Goal: Task Accomplishment & Management: Use online tool/utility

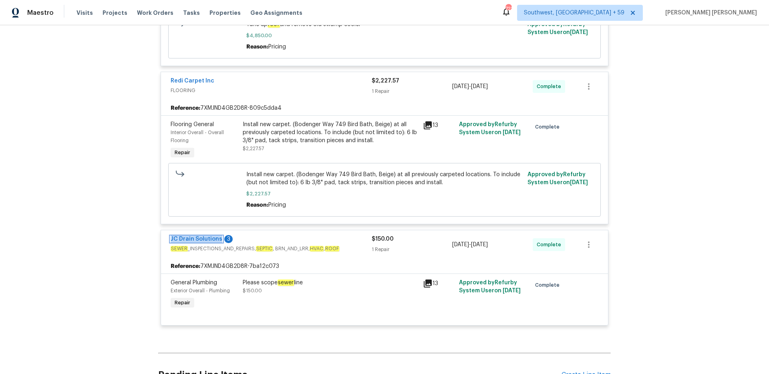
scroll to position [1586, 0]
click at [148, 15] on span "Work Orders" at bounding box center [155, 13] width 36 height 8
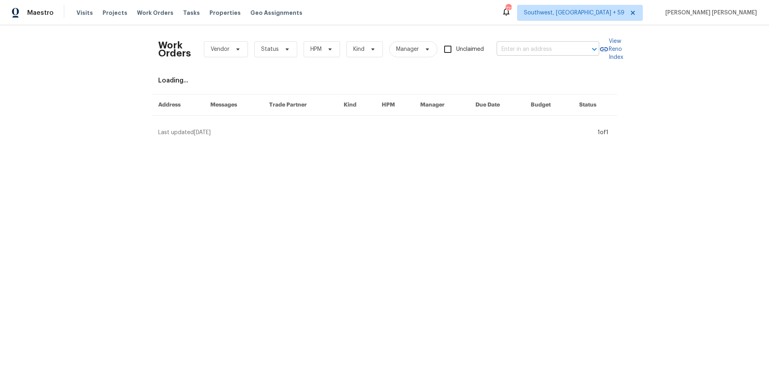
click at [512, 53] on input "text" at bounding box center [537, 49] width 80 height 12
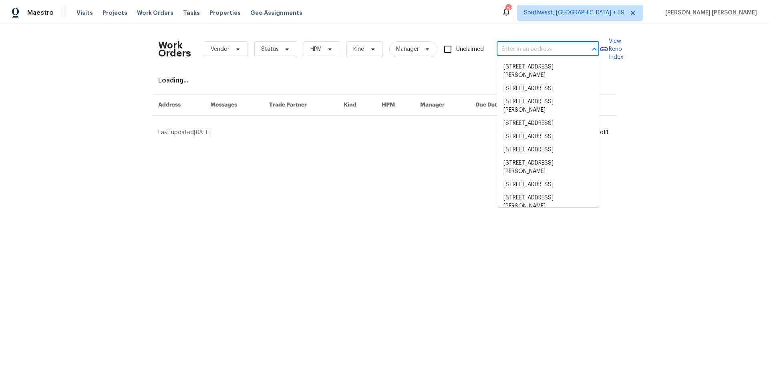
paste input "[STREET_ADDRESS]"
type input "[STREET_ADDRESS]"
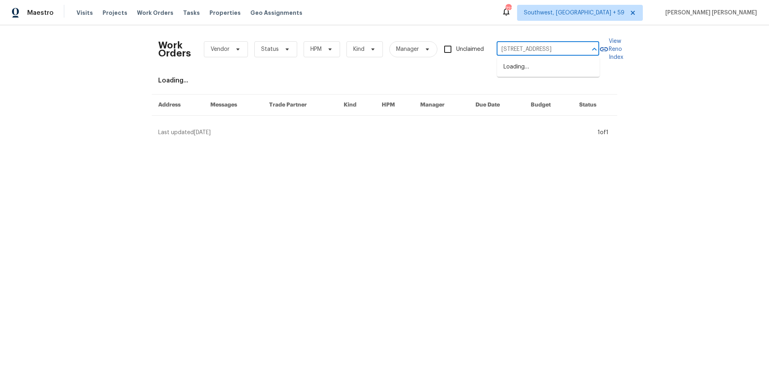
scroll to position [0, 14]
click at [519, 67] on li "[STREET_ADDRESS]" at bounding box center [548, 66] width 103 height 13
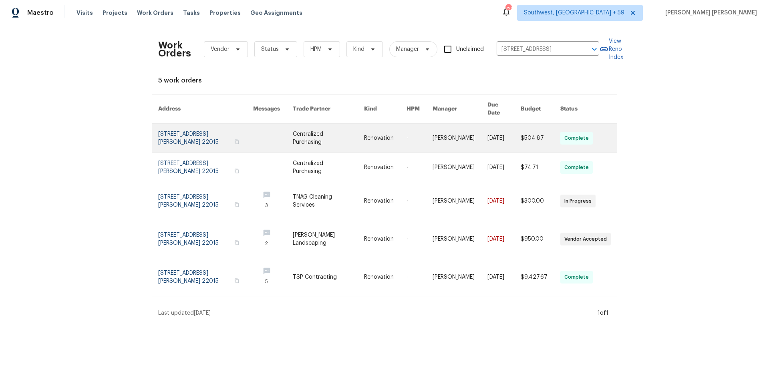
click at [465, 127] on link at bounding box center [460, 138] width 55 height 29
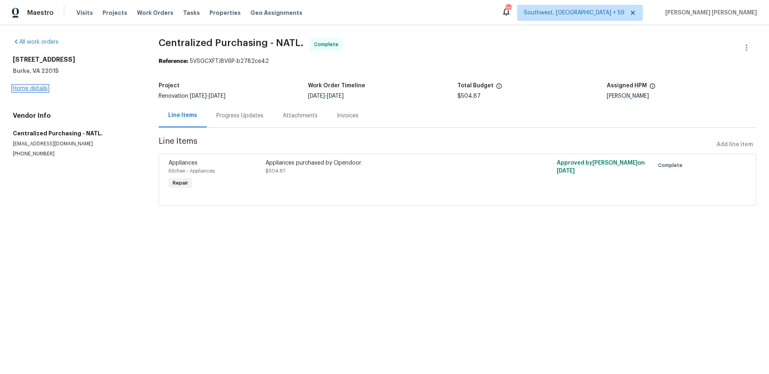
click at [31, 86] on link "Home details" at bounding box center [30, 89] width 35 height 6
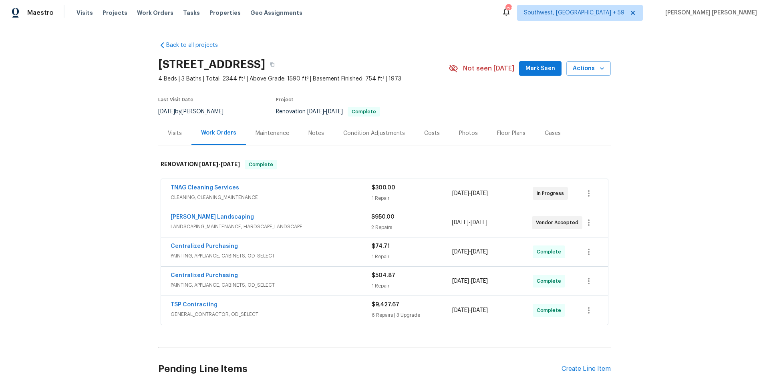
click at [326, 253] on span "PAINTING, APPLIANCE, CABINETS, OD_SELECT" at bounding box center [271, 256] width 201 height 8
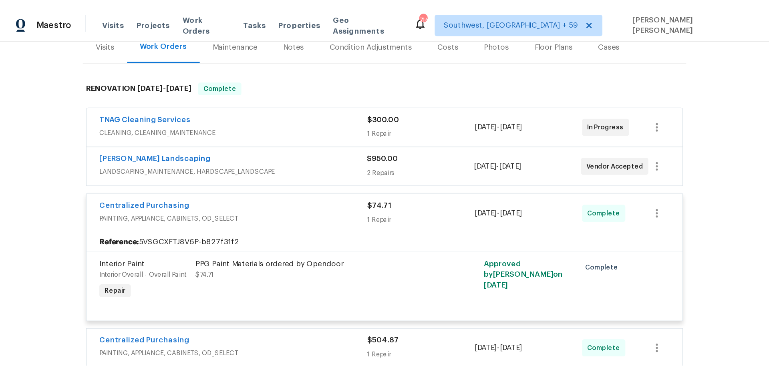
scroll to position [104, 0]
